Goal: Communication & Community: Answer question/provide support

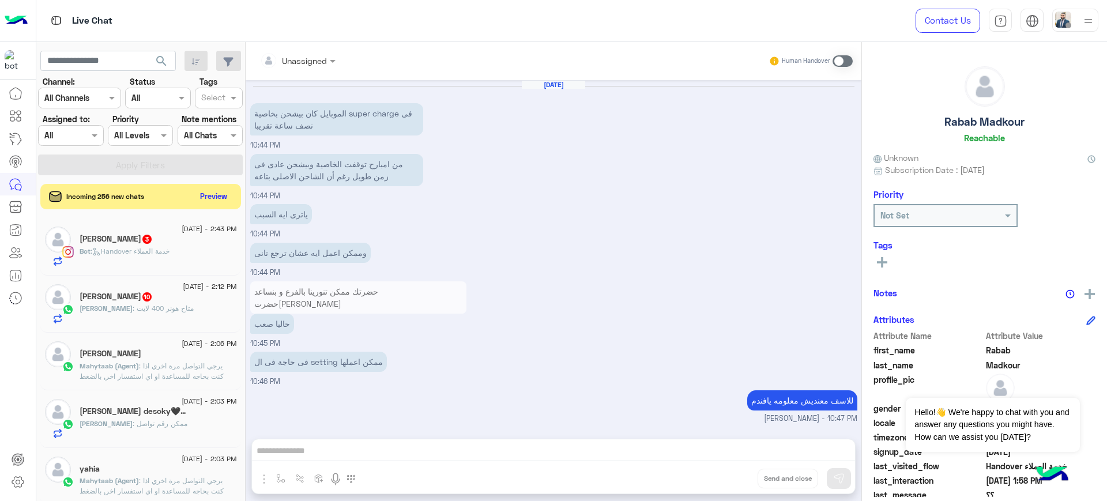
scroll to position [1442, 0]
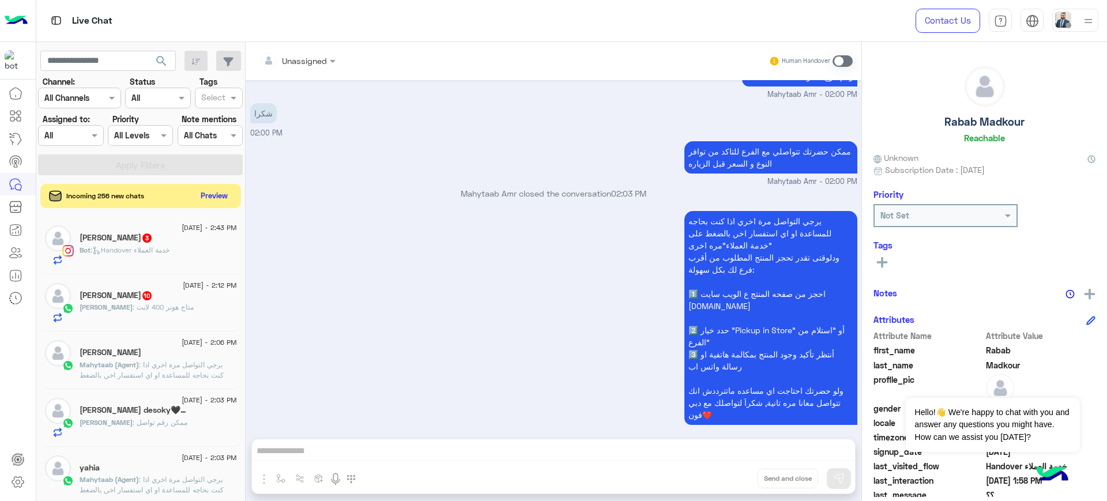
click at [214, 195] on button "Preview" at bounding box center [215, 196] width 36 height 16
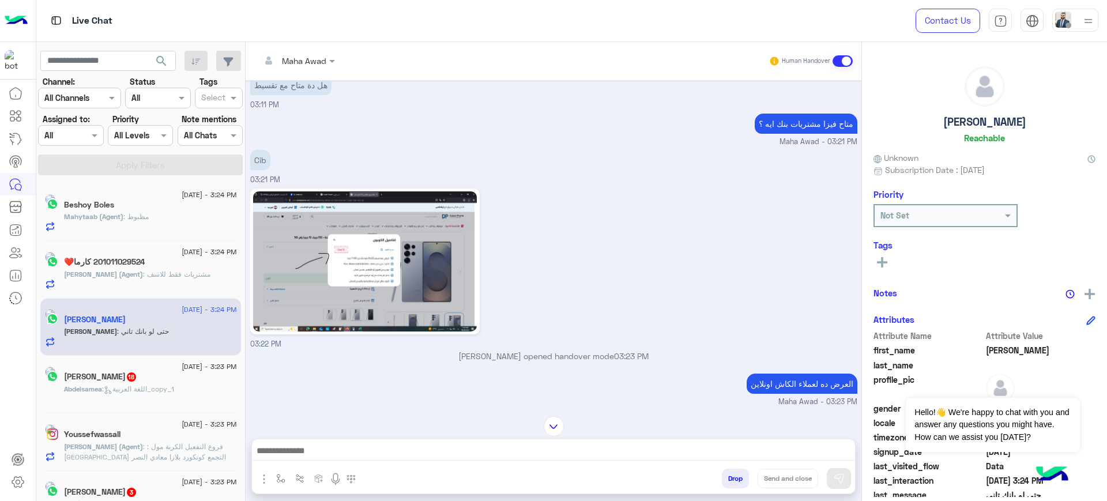
scroll to position [515, 0]
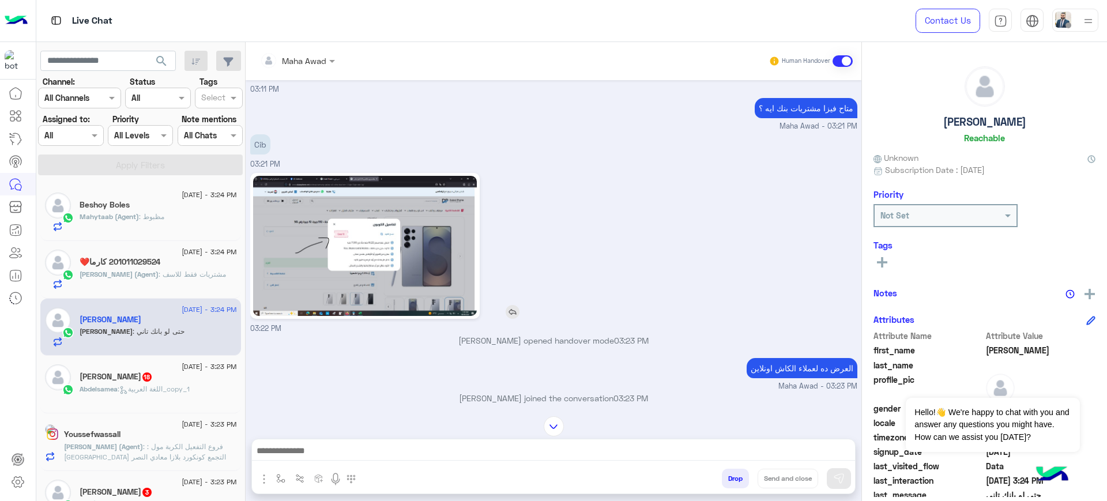
click at [370, 261] on img at bounding box center [365, 246] width 224 height 140
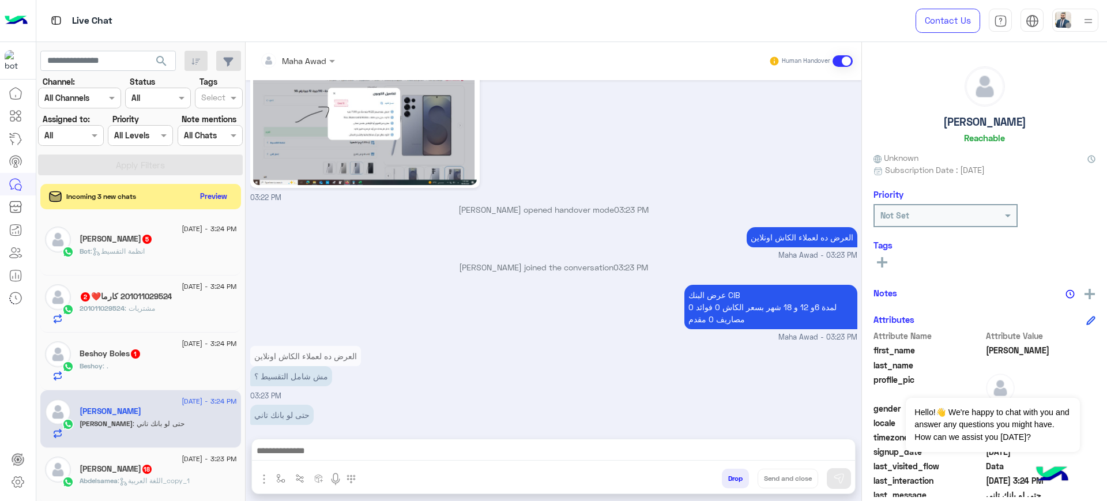
scroll to position [2404, 0]
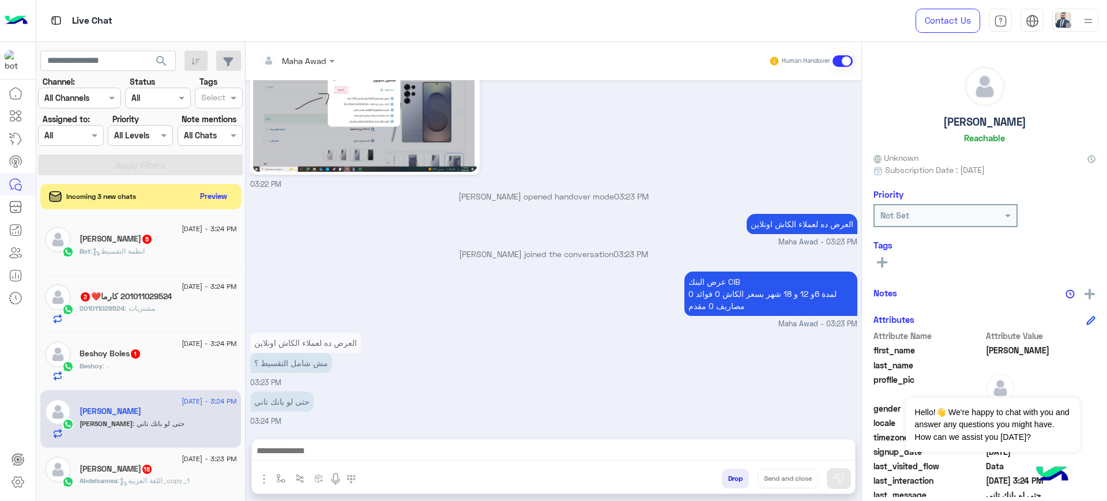
click at [151, 349] on div "Beshoy Boles 1" at bounding box center [158, 355] width 157 height 12
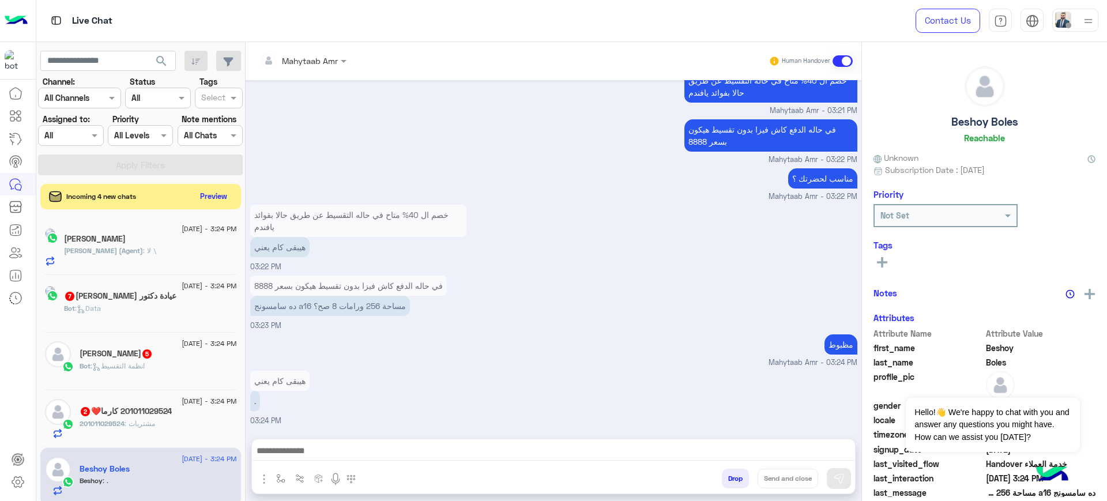
scroll to position [907, 0]
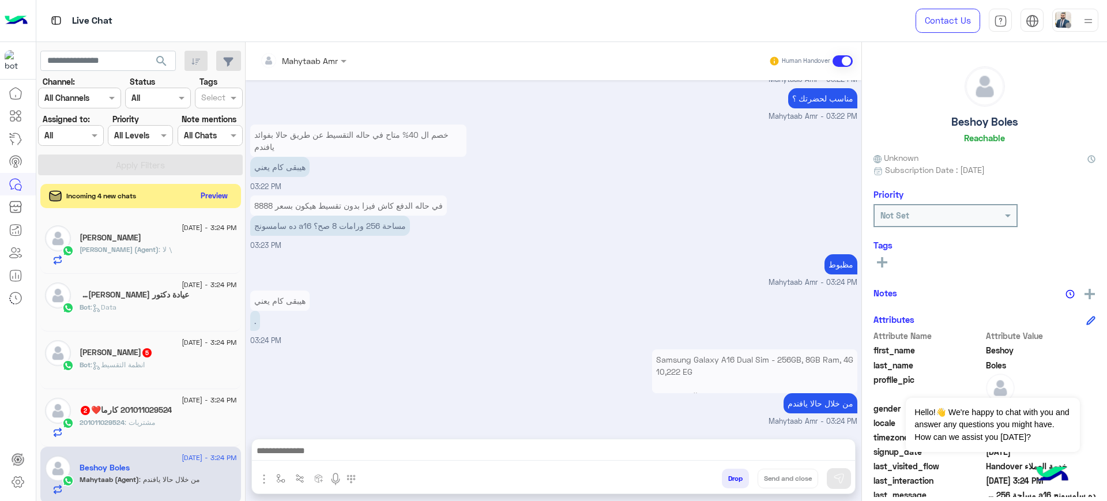
click at [213, 197] on button "Preview" at bounding box center [215, 196] width 36 height 16
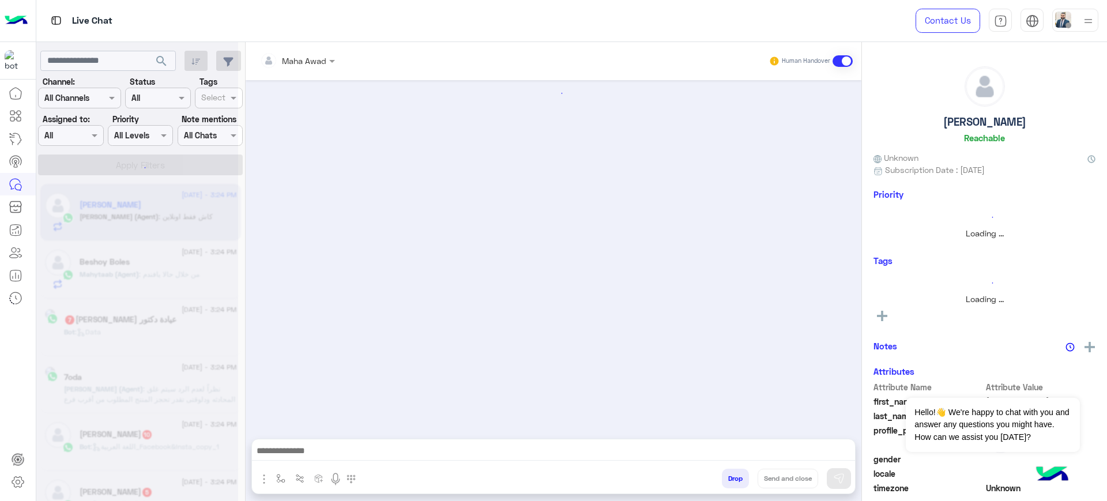
scroll to position [710, 0]
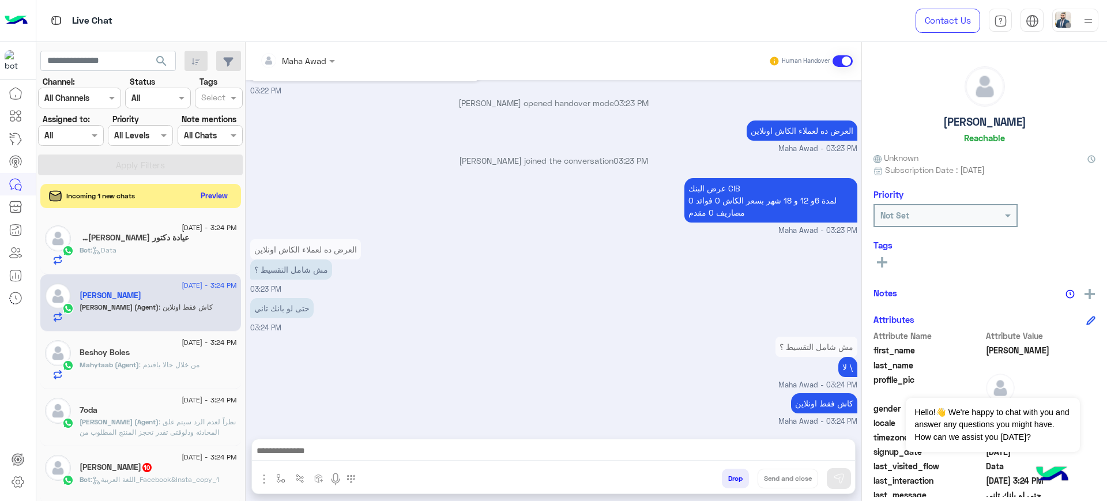
click at [205, 196] on button "Preview" at bounding box center [215, 196] width 36 height 16
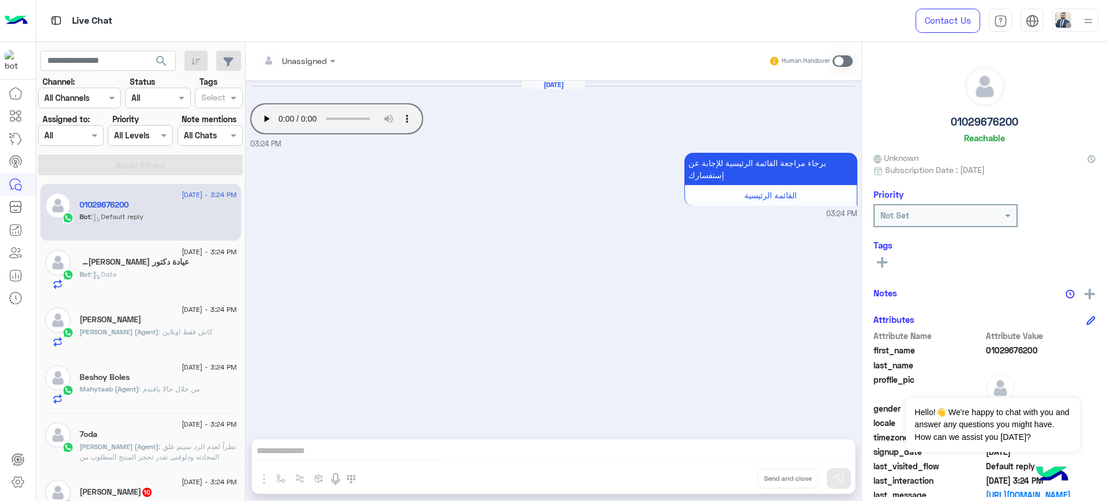
click at [174, 269] on div "Bot : Data" at bounding box center [158, 279] width 157 height 20
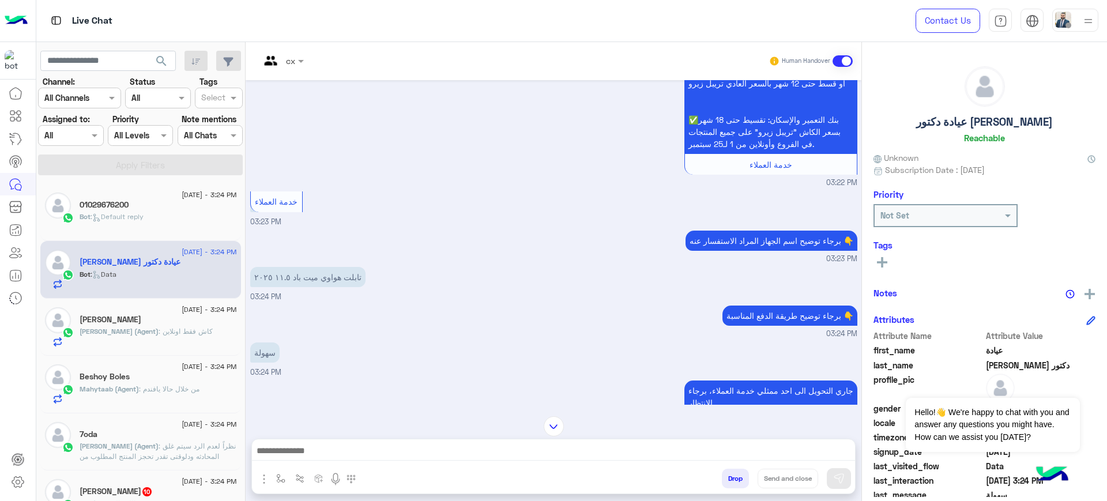
scroll to position [1145, 0]
